Goal: Contribute content: Contribute content

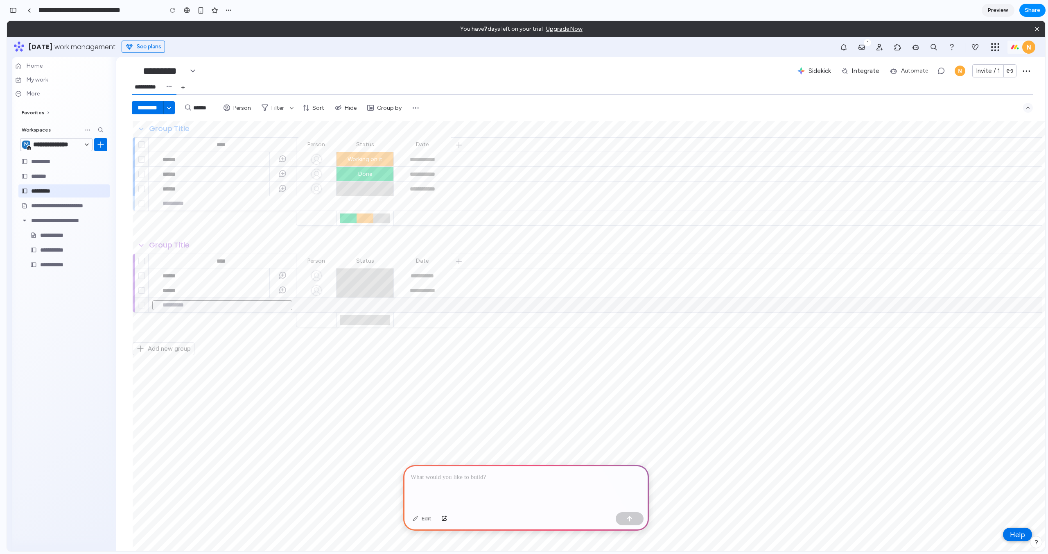
click at [197, 304] on input "main content" at bounding box center [222, 305] width 140 height 10
type input "*"
click at [265, 365] on div "**********" at bounding box center [580, 250] width 929 height 259
